Goal: Transaction & Acquisition: Subscribe to service/newsletter

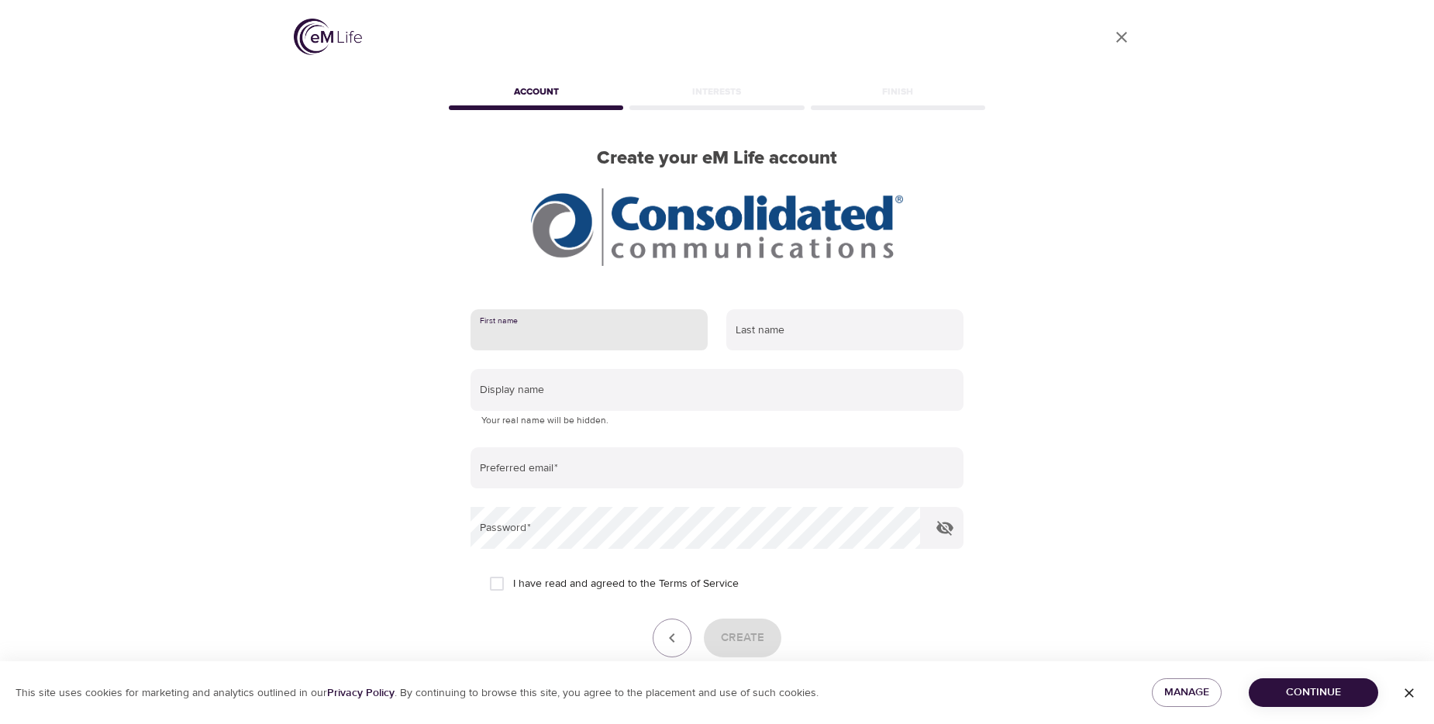
click at [539, 332] on input "text" at bounding box center [588, 330] width 237 height 42
type input "John"
type input "Benjamin"
type input "[PERSON_NAME][EMAIL_ADDRESS][PERSON_NAME][DOMAIN_NAME]"
click at [911, 585] on div "I have read and agreed to the Terms of Service" at bounding box center [717, 583] width 456 height 33
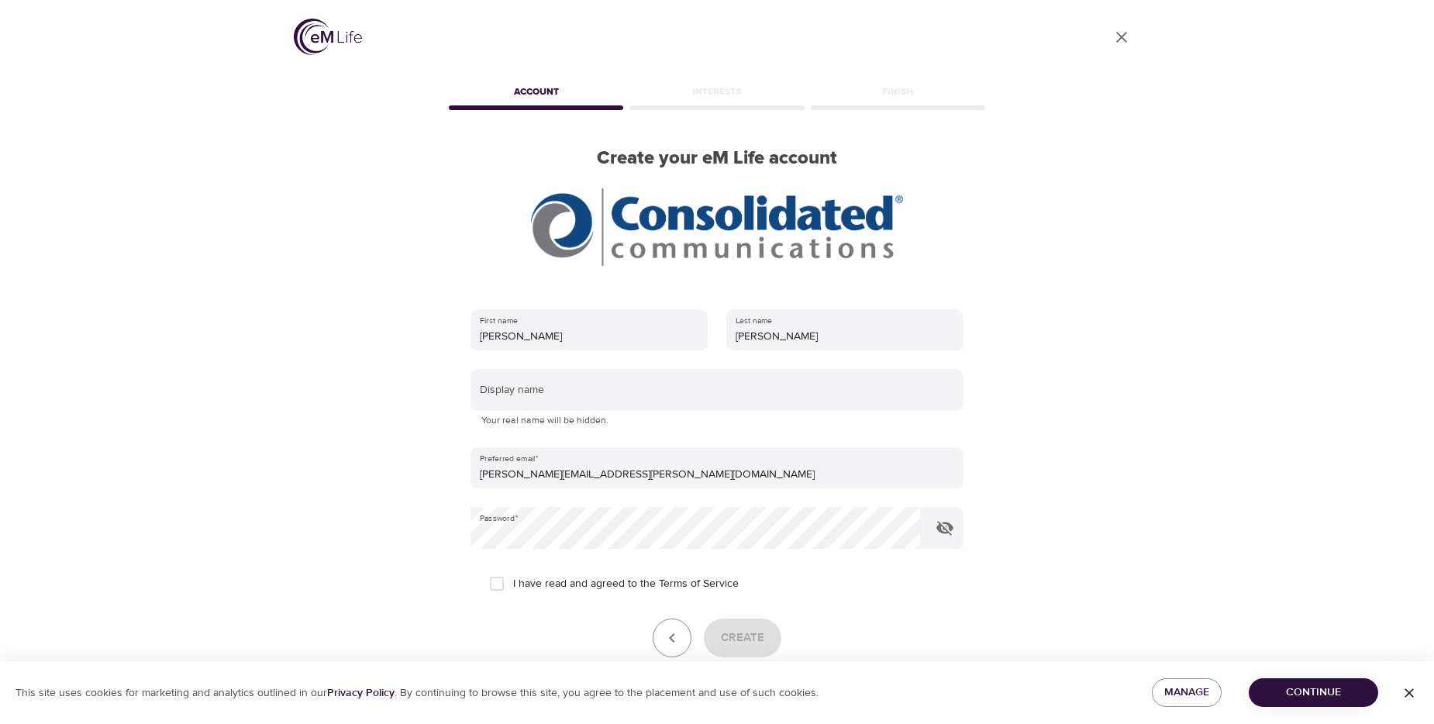
click at [498, 580] on input "I have read and agreed to the Terms of Service" at bounding box center [496, 583] width 33 height 33
checkbox input "true"
click at [749, 640] on span "Create" at bounding box center [742, 638] width 43 height 20
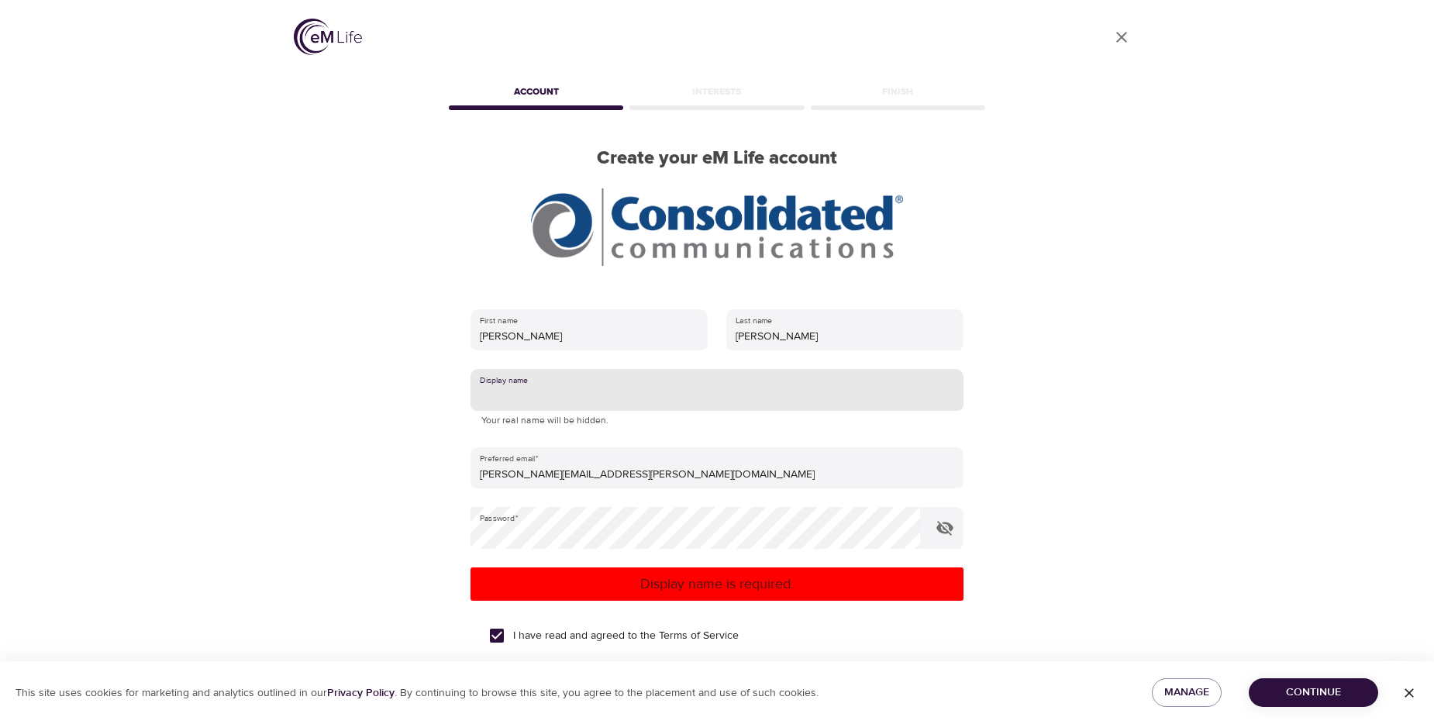
click at [584, 381] on input "text" at bounding box center [716, 390] width 493 height 42
click at [898, 643] on div "I have read and agreed to the Terms of Service" at bounding box center [717, 635] width 456 height 33
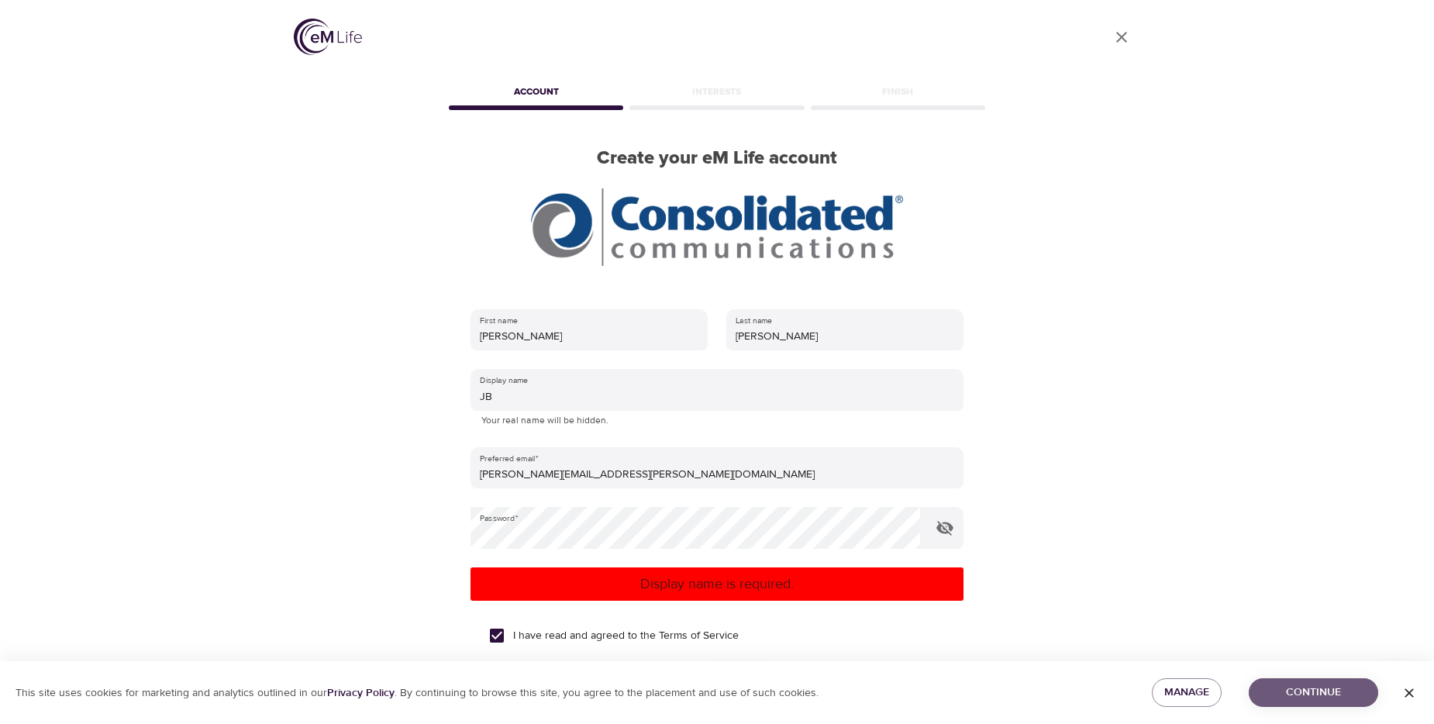
click at [1314, 689] on span "Continue" at bounding box center [1313, 692] width 105 height 19
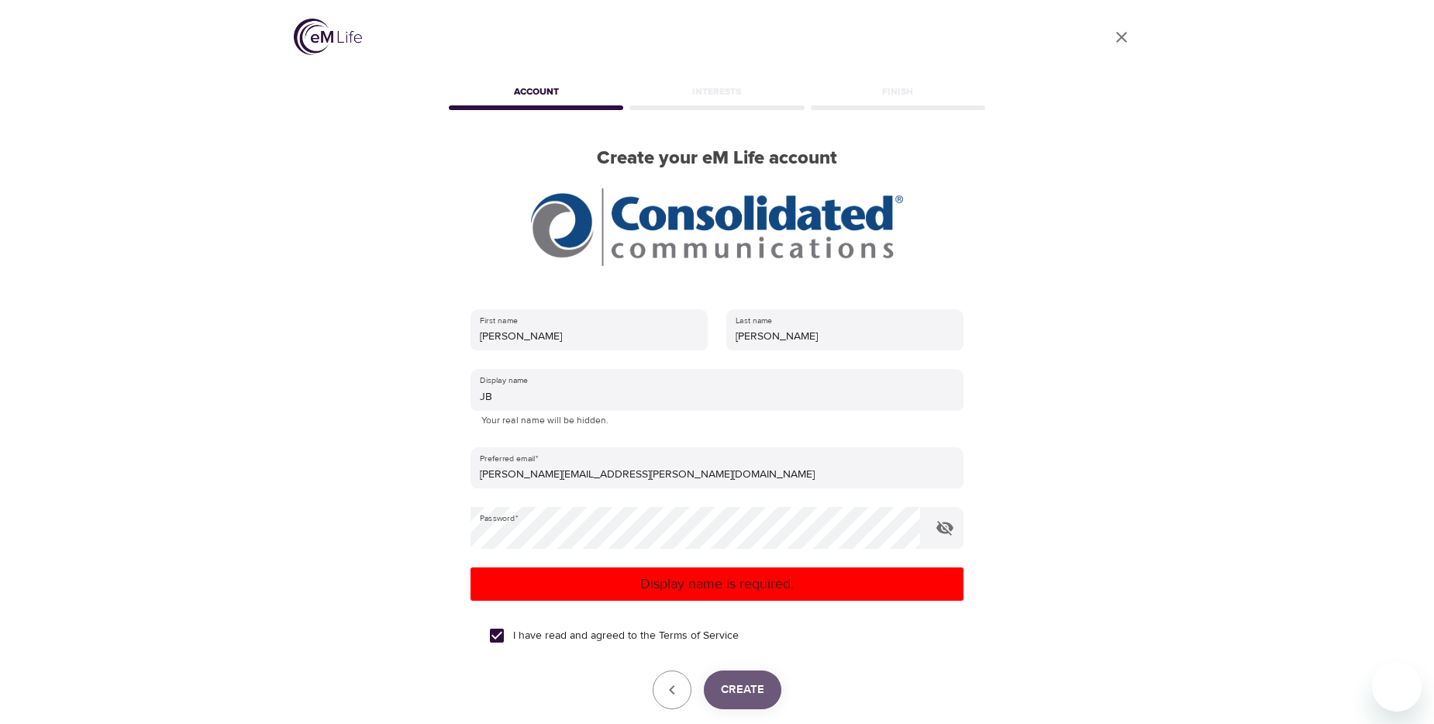
click at [750, 680] on span "Create" at bounding box center [742, 690] width 43 height 20
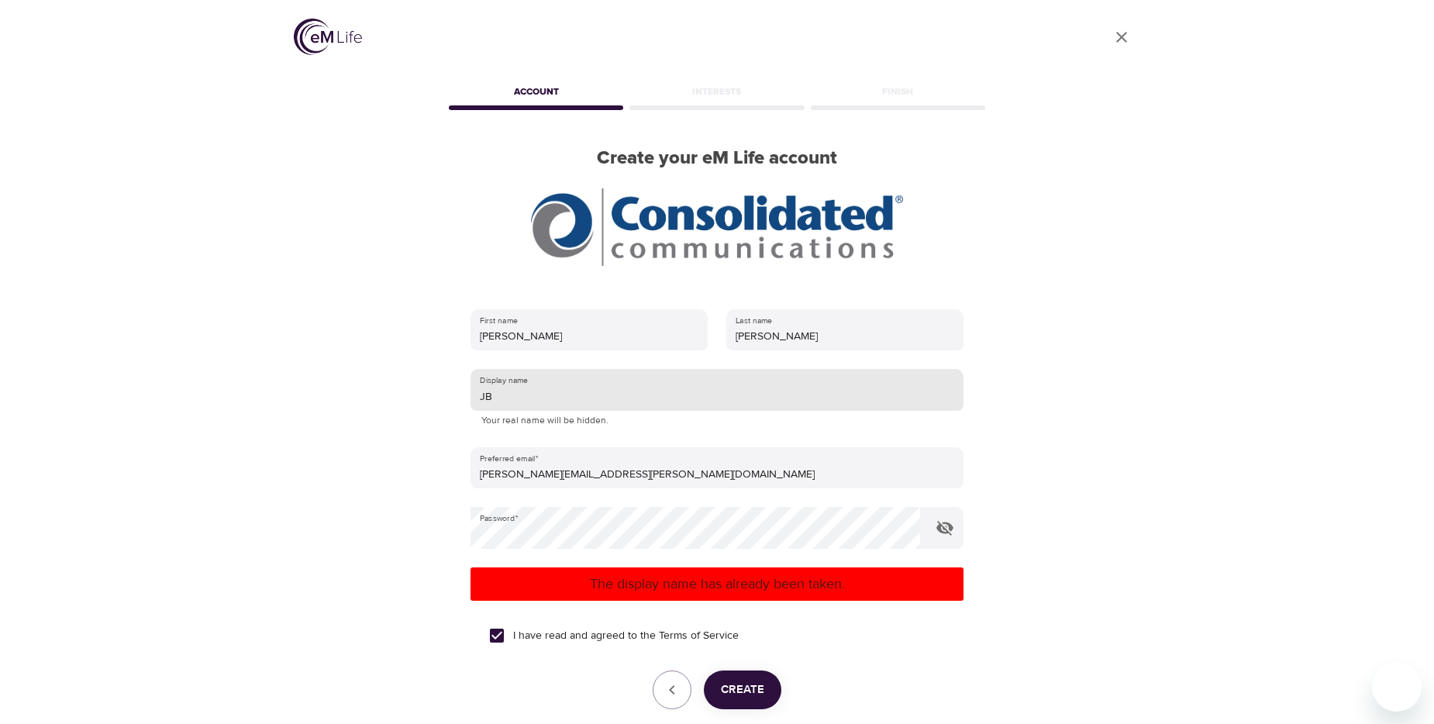
click at [499, 395] on input "JB" at bounding box center [716, 390] width 493 height 42
click at [732, 687] on span "Create" at bounding box center [742, 690] width 43 height 20
click at [518, 384] on input "John B" at bounding box center [716, 390] width 493 height 42
click at [742, 688] on span "Create" at bounding box center [742, 690] width 43 height 20
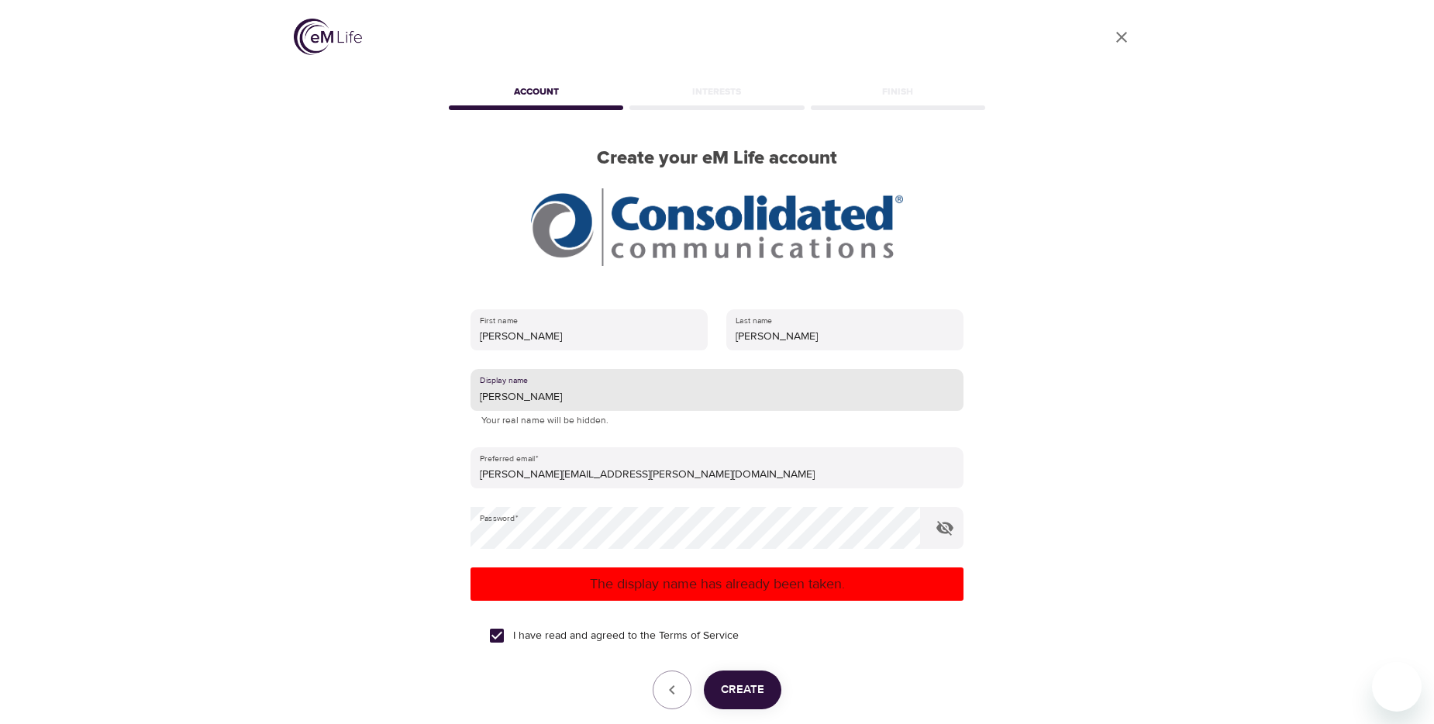
click at [556, 391] on input "John Benjamin" at bounding box center [716, 390] width 493 height 42
type input "J"
type input "jabenjam"
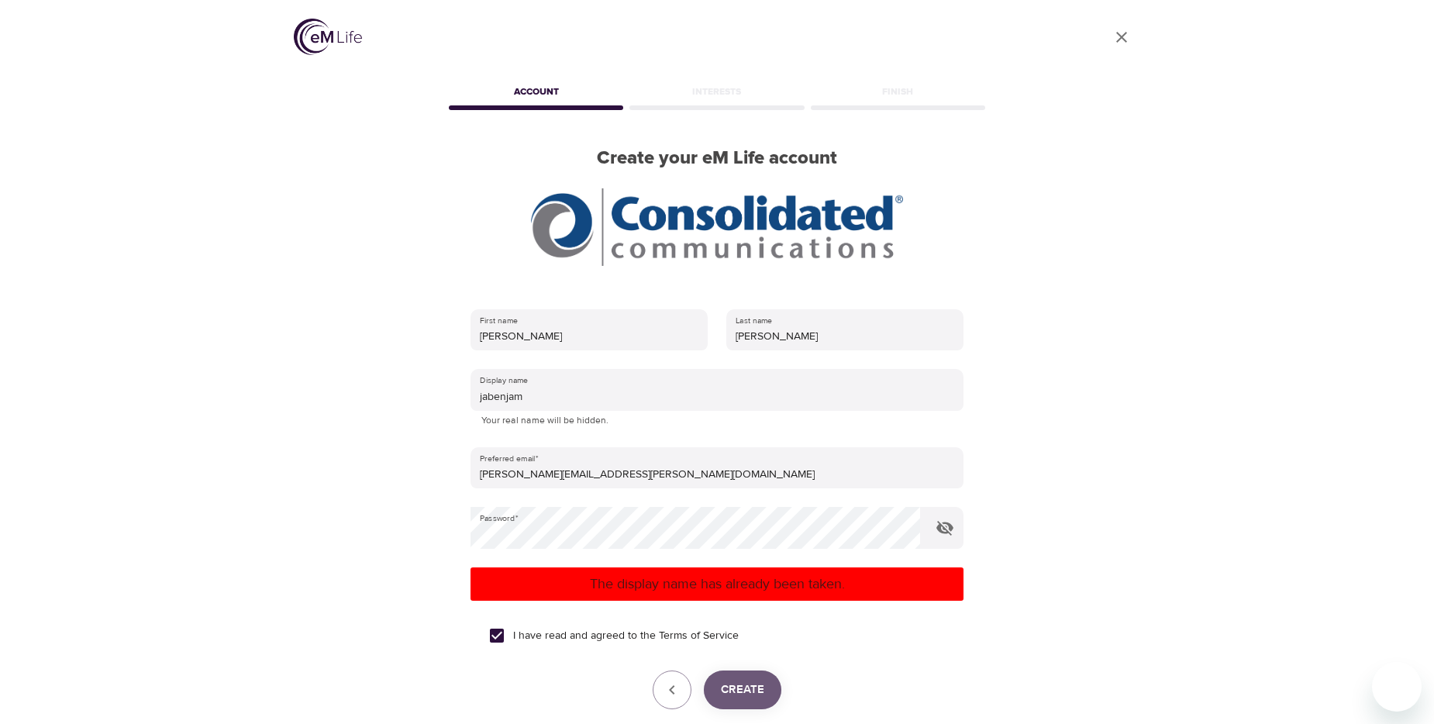
click at [747, 694] on span "Create" at bounding box center [742, 690] width 43 height 20
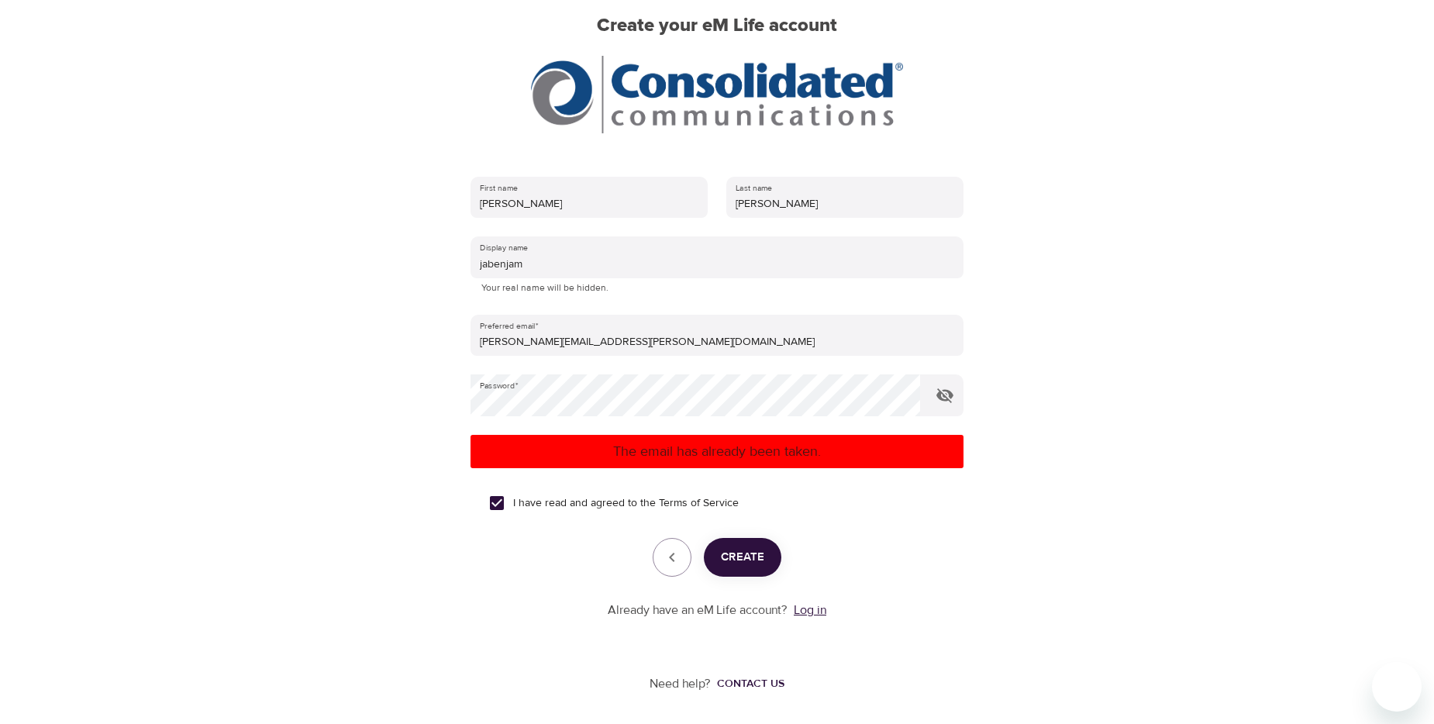
click at [807, 608] on link "Log in" at bounding box center [810, 609] width 33 height 15
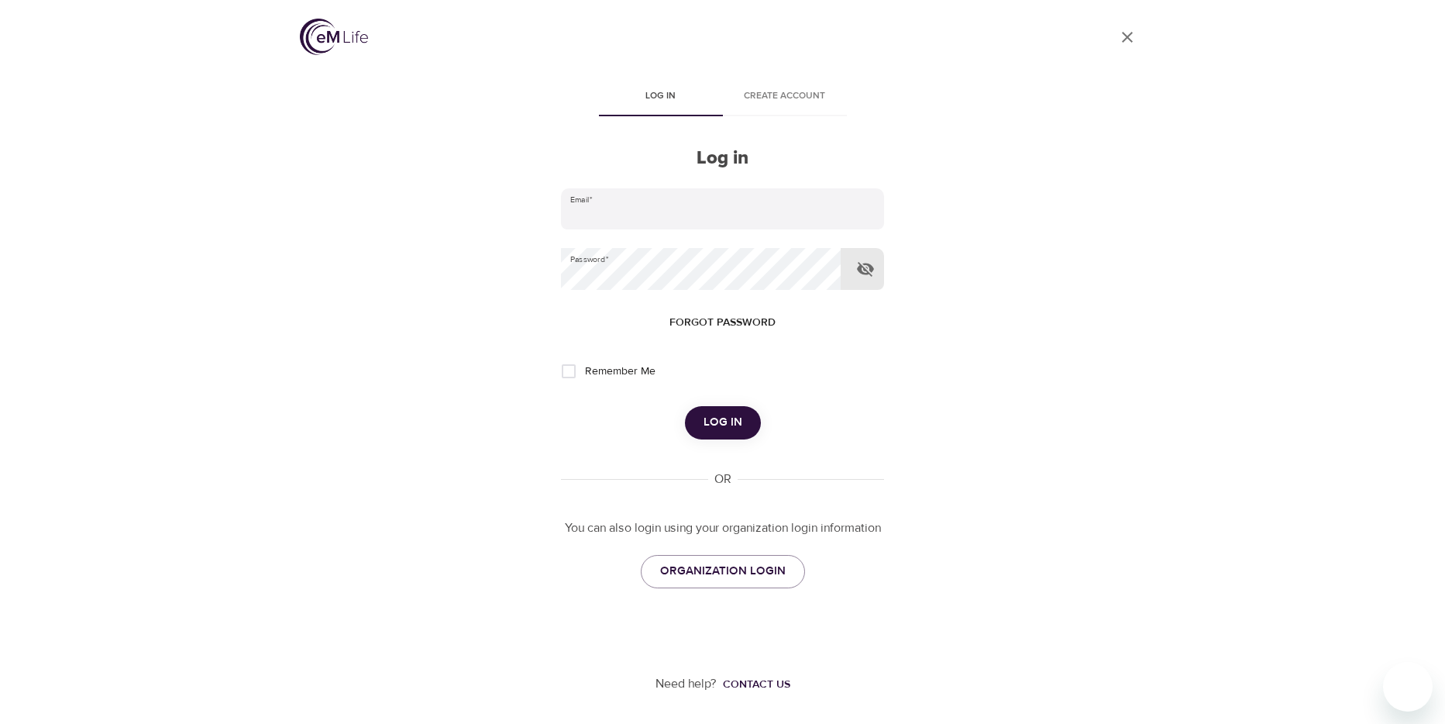
type input "[PERSON_NAME][EMAIL_ADDRESS][PERSON_NAME][DOMAIN_NAME]"
click at [864, 263] on icon "button" at bounding box center [865, 269] width 17 height 15
click at [566, 370] on input "Remember Me" at bounding box center [569, 371] width 33 height 33
checkbox input "true"
click at [720, 415] on span "Log in" at bounding box center [723, 422] width 39 height 20
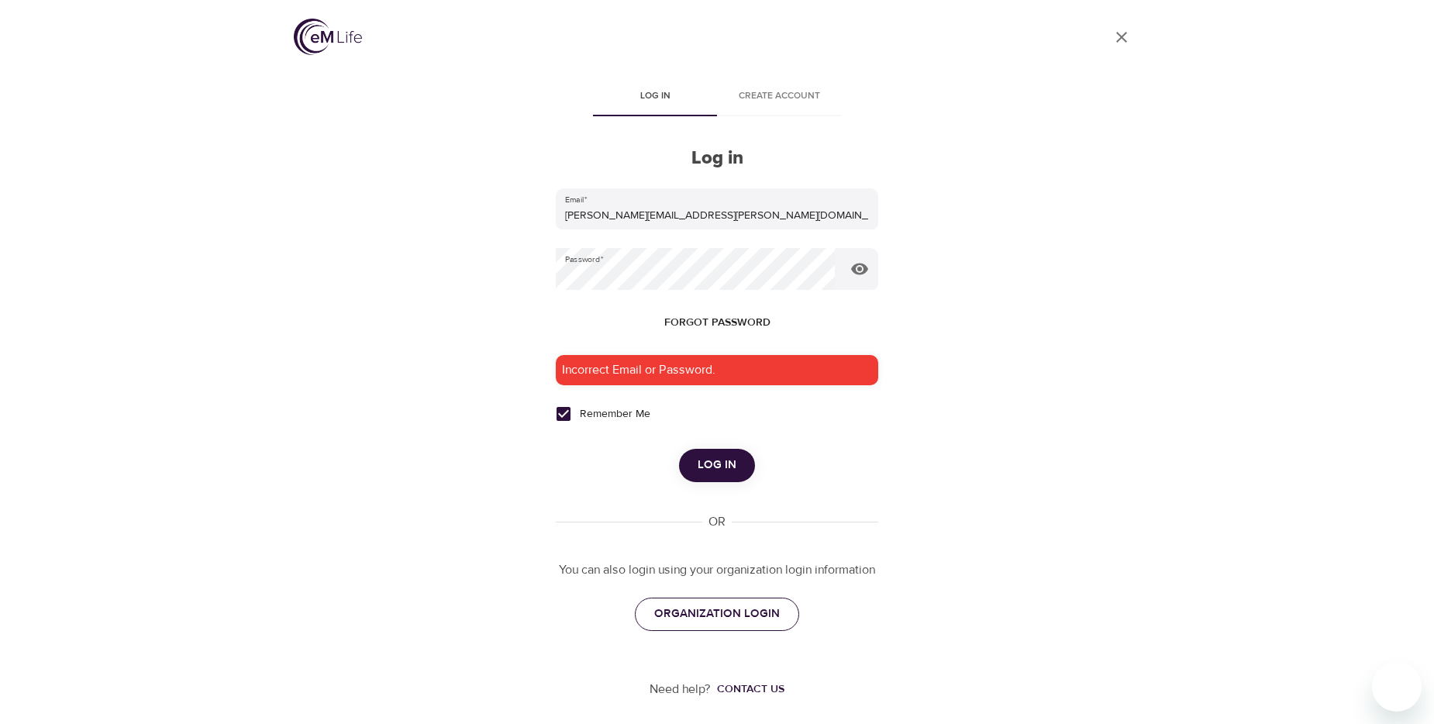
scroll to position [5, 0]
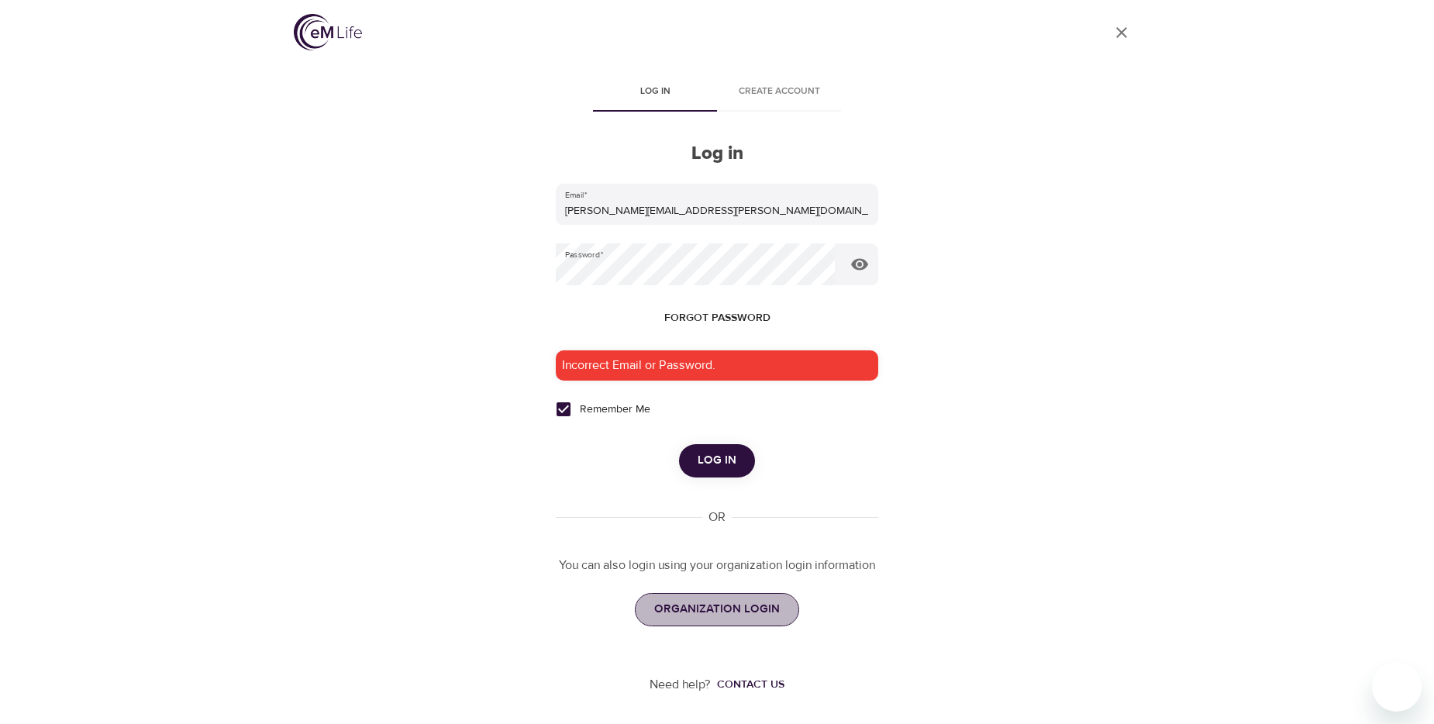
click at [725, 608] on span "ORGANIZATION LOGIN" at bounding box center [717, 609] width 126 height 20
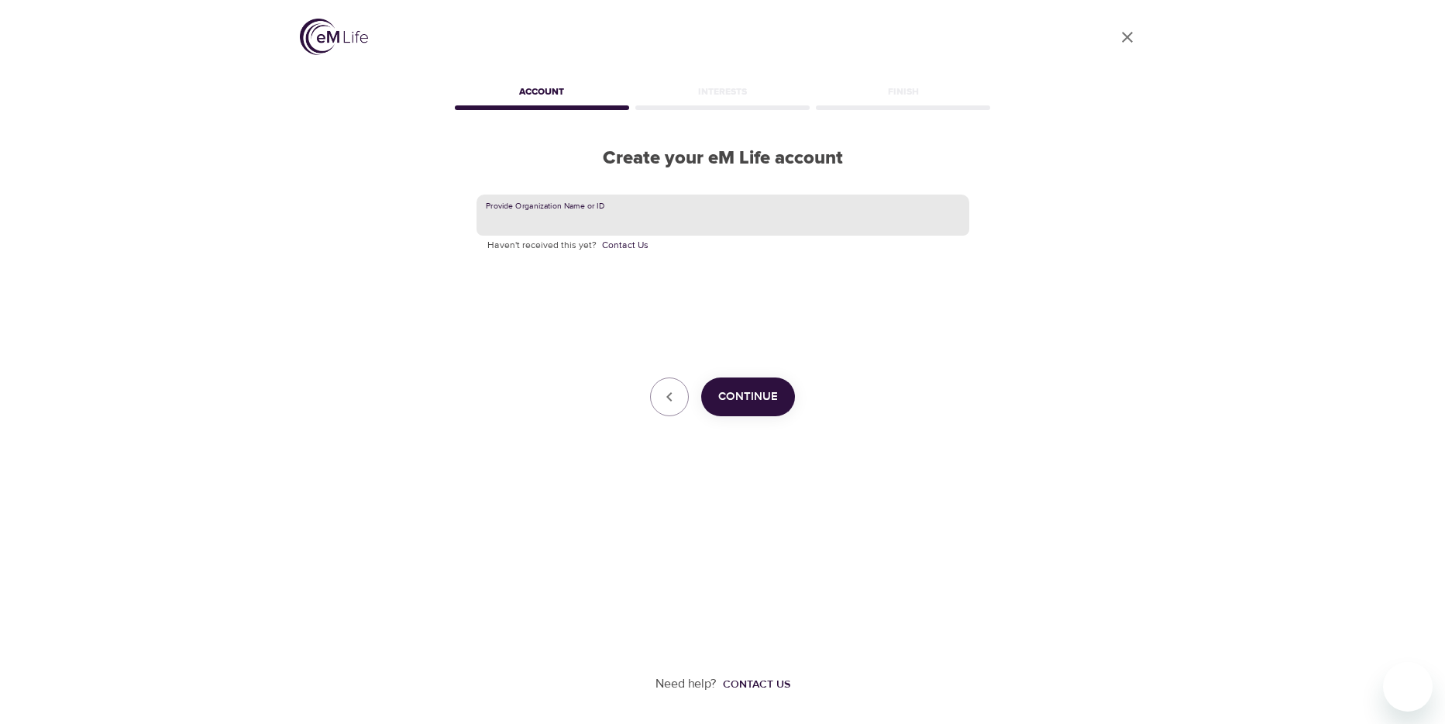
click at [691, 218] on input "text" at bounding box center [723, 216] width 493 height 42
click at [756, 688] on div "Contact us" at bounding box center [756, 684] width 67 height 15
